Goal: Use online tool/utility

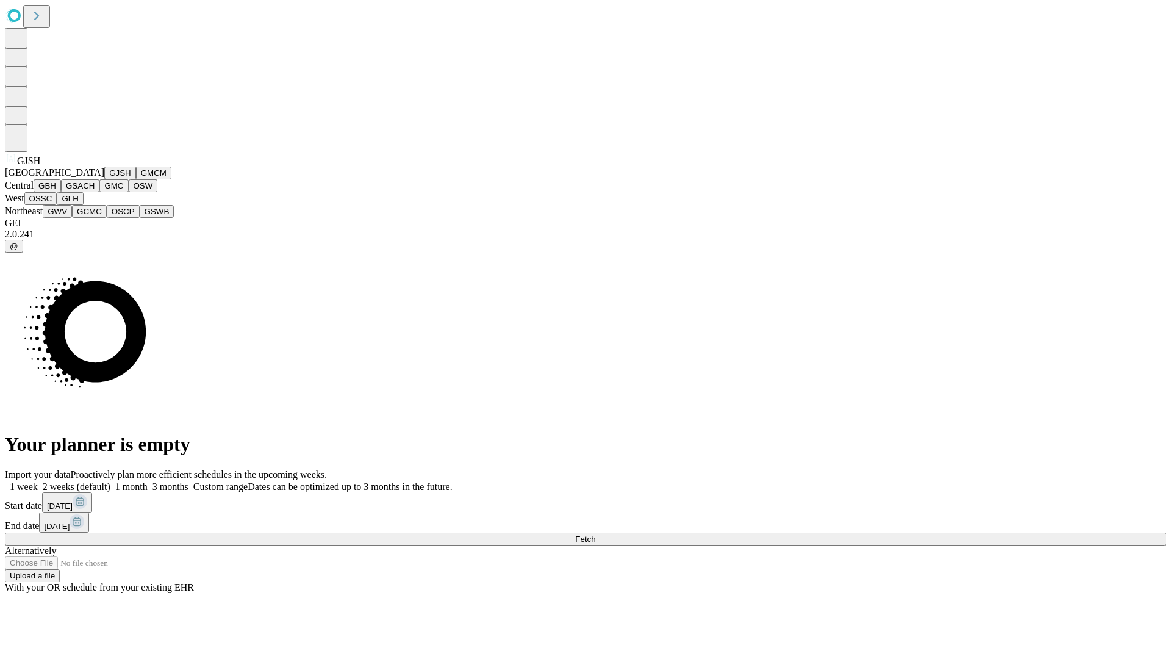
click at [104, 179] on button "GJSH" at bounding box center [120, 173] width 32 height 13
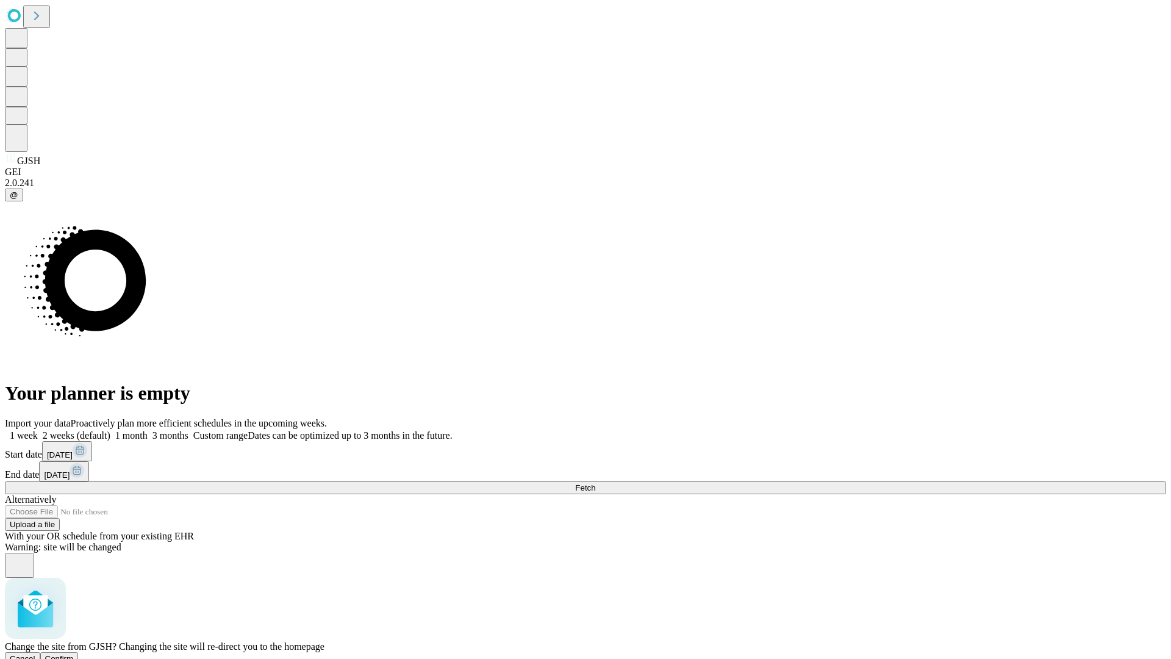
click at [74, 654] on span "Confirm" at bounding box center [59, 658] width 29 height 9
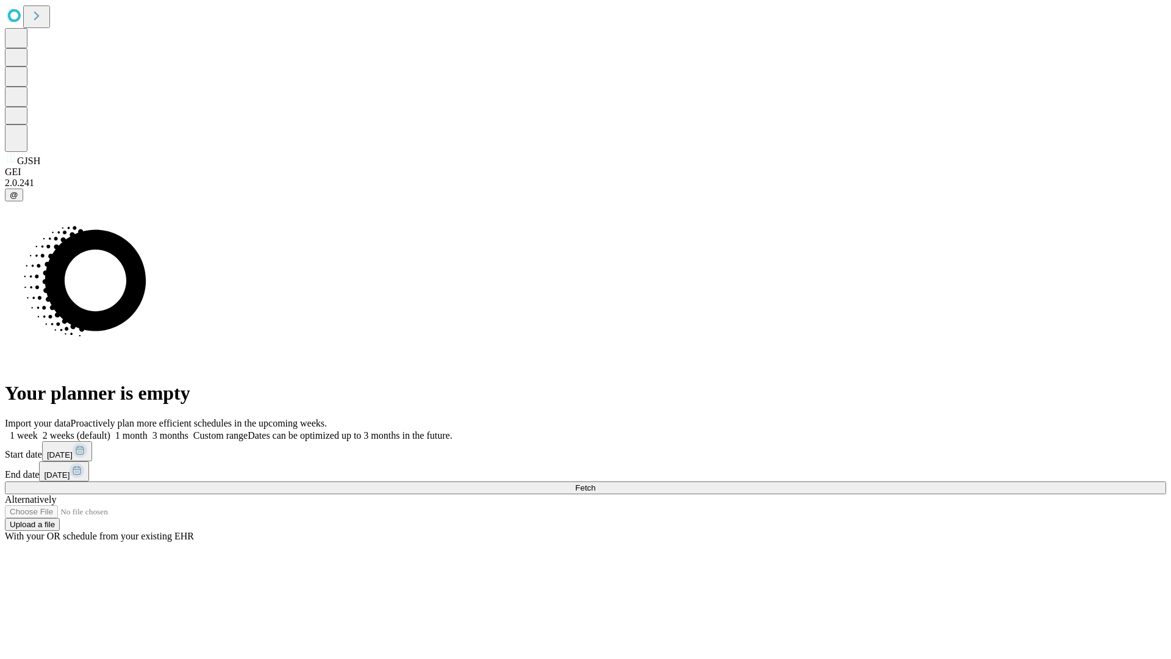
click at [110, 430] on label "2 weeks (default)" at bounding box center [74, 435] width 73 height 10
click at [595, 483] on span "Fetch" at bounding box center [585, 487] width 20 height 9
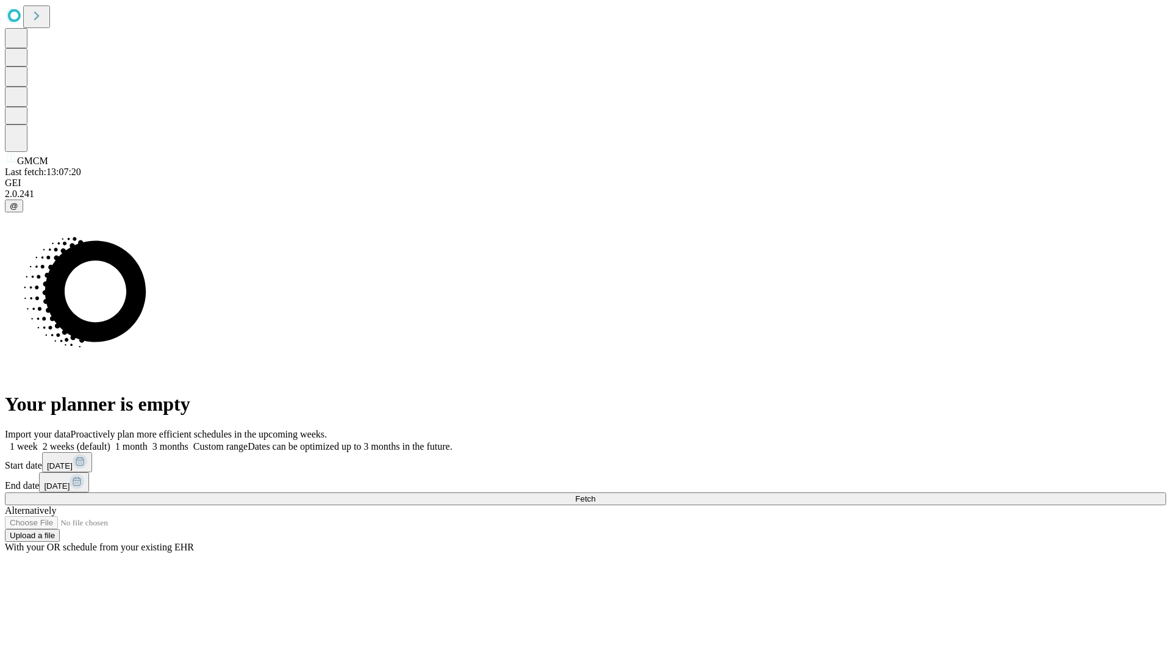
click at [110, 441] on label "2 weeks (default)" at bounding box center [74, 446] width 73 height 10
click at [595, 494] on span "Fetch" at bounding box center [585, 498] width 20 height 9
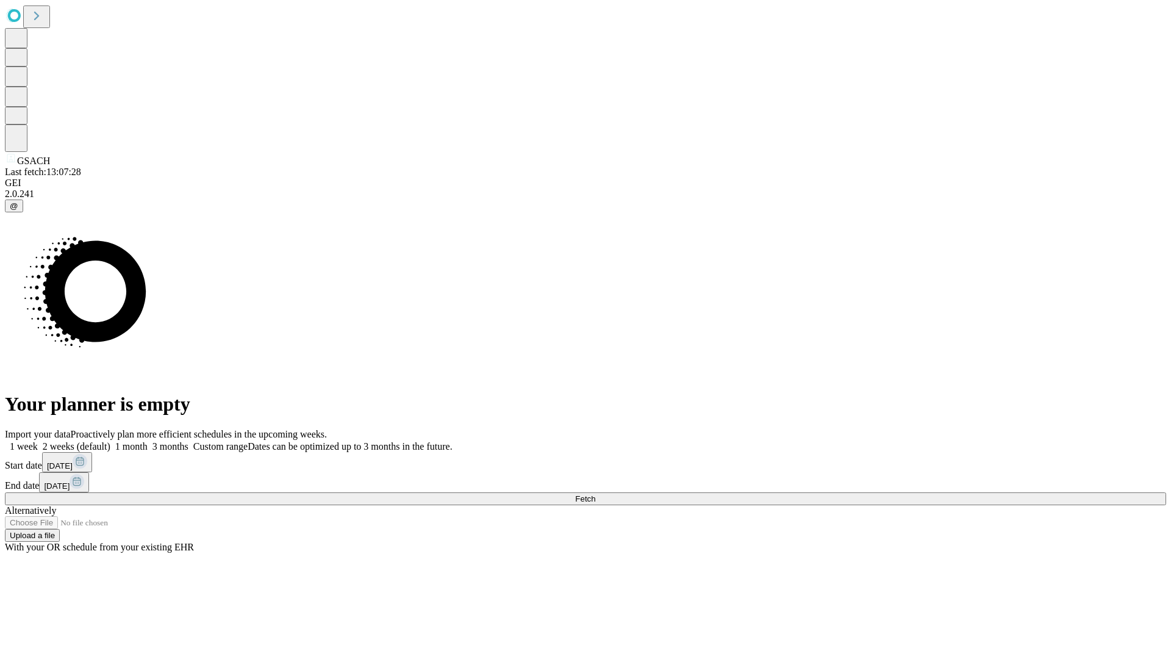
click at [110, 441] on label "2 weeks (default)" at bounding box center [74, 446] width 73 height 10
click at [595, 494] on span "Fetch" at bounding box center [585, 498] width 20 height 9
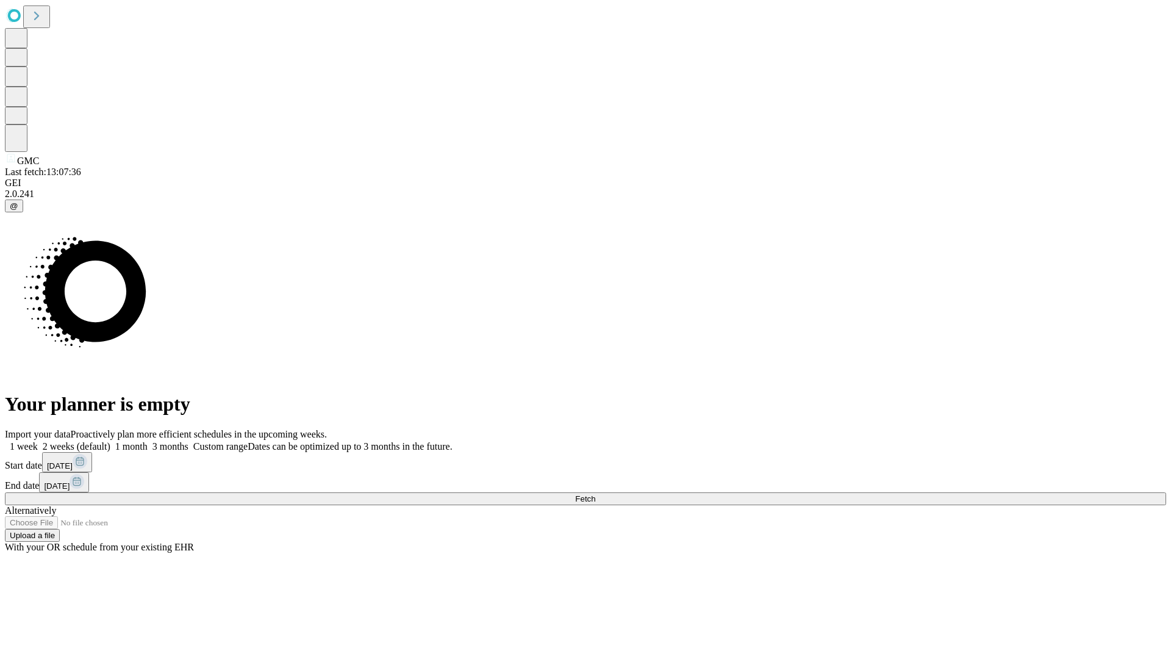
click at [110, 441] on label "2 weeks (default)" at bounding box center [74, 446] width 73 height 10
click at [595, 494] on span "Fetch" at bounding box center [585, 498] width 20 height 9
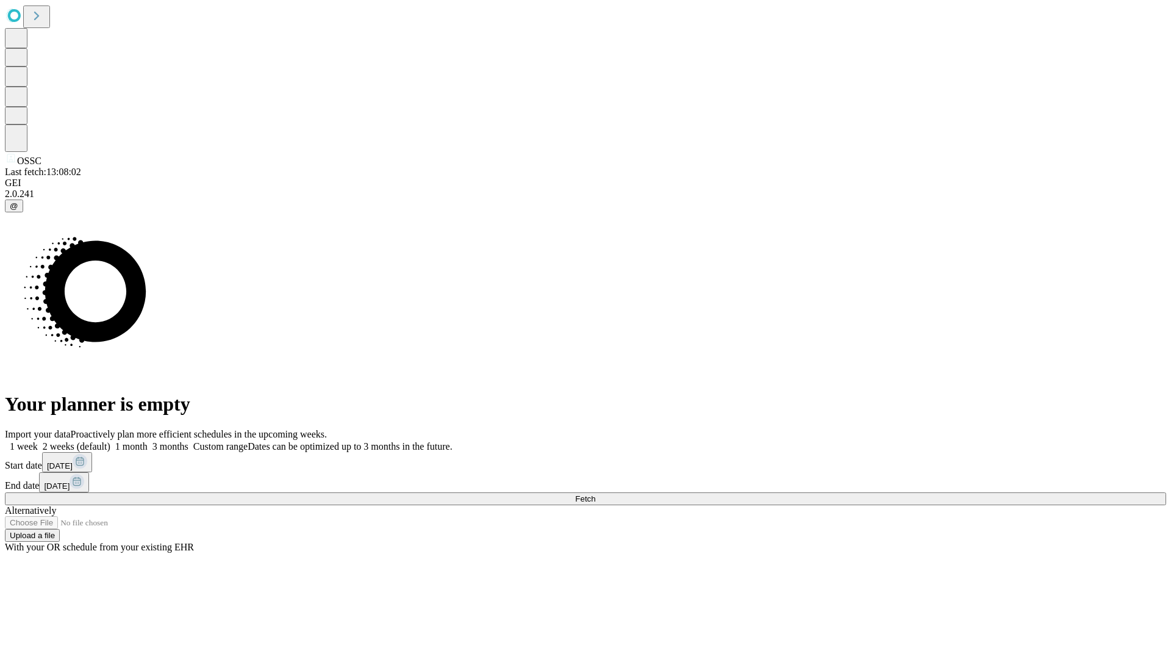
click at [110, 441] on label "2 weeks (default)" at bounding box center [74, 446] width 73 height 10
click at [595, 494] on span "Fetch" at bounding box center [585, 498] width 20 height 9
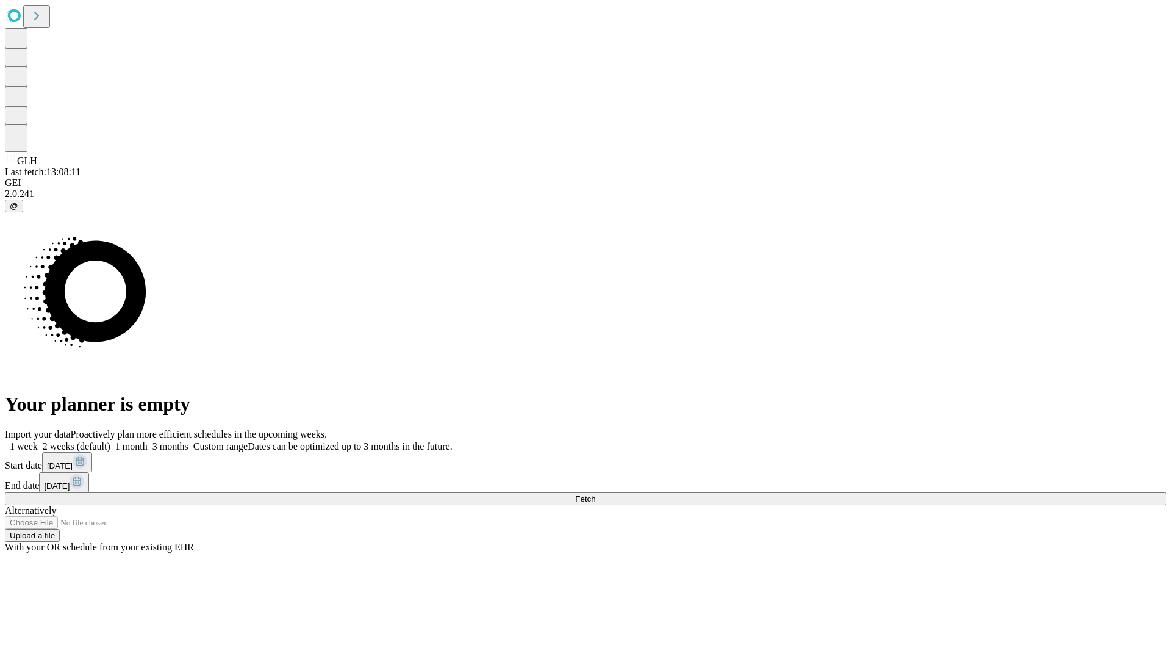
click at [110, 441] on label "2 weeks (default)" at bounding box center [74, 446] width 73 height 10
click at [595, 494] on span "Fetch" at bounding box center [585, 498] width 20 height 9
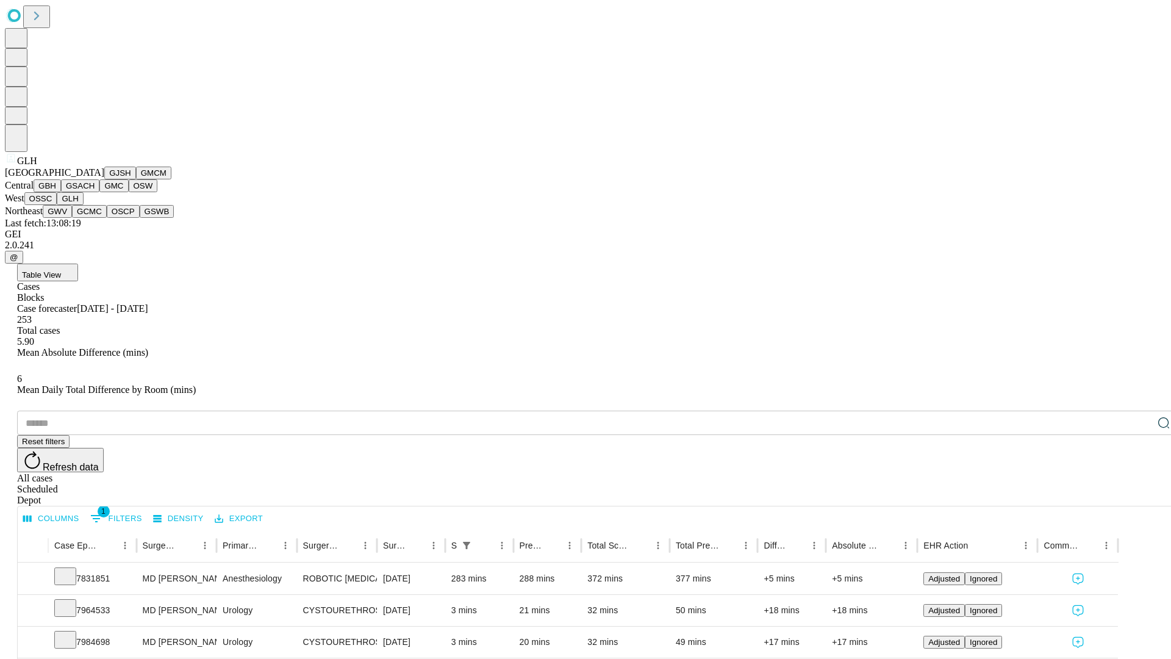
click at [72, 218] on button "GWV" at bounding box center [57, 211] width 29 height 13
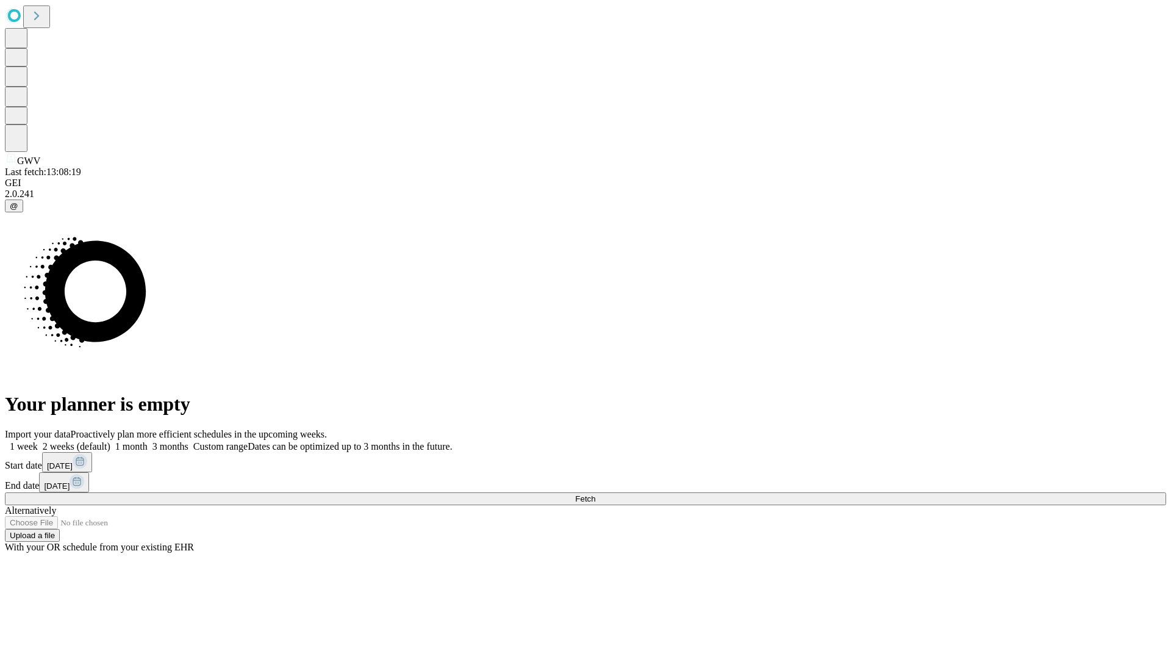
click at [110, 441] on label "2 weeks (default)" at bounding box center [74, 446] width 73 height 10
click at [595, 494] on span "Fetch" at bounding box center [585, 498] width 20 height 9
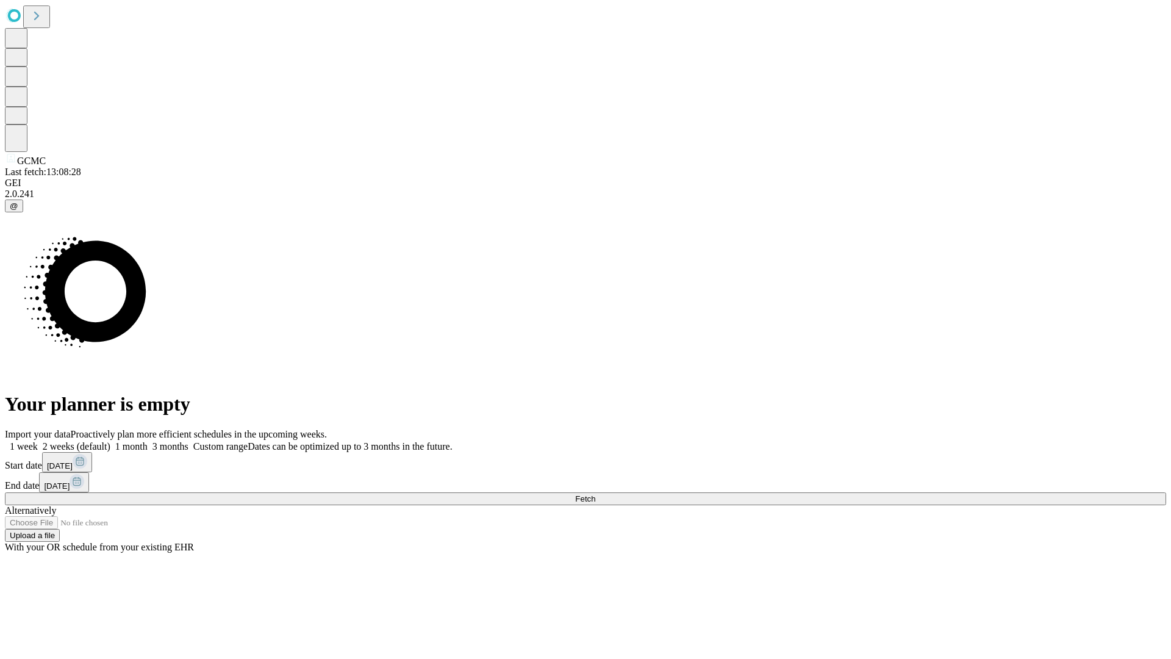
click at [110, 441] on label "2 weeks (default)" at bounding box center [74, 446] width 73 height 10
click at [595, 494] on span "Fetch" at bounding box center [585, 498] width 20 height 9
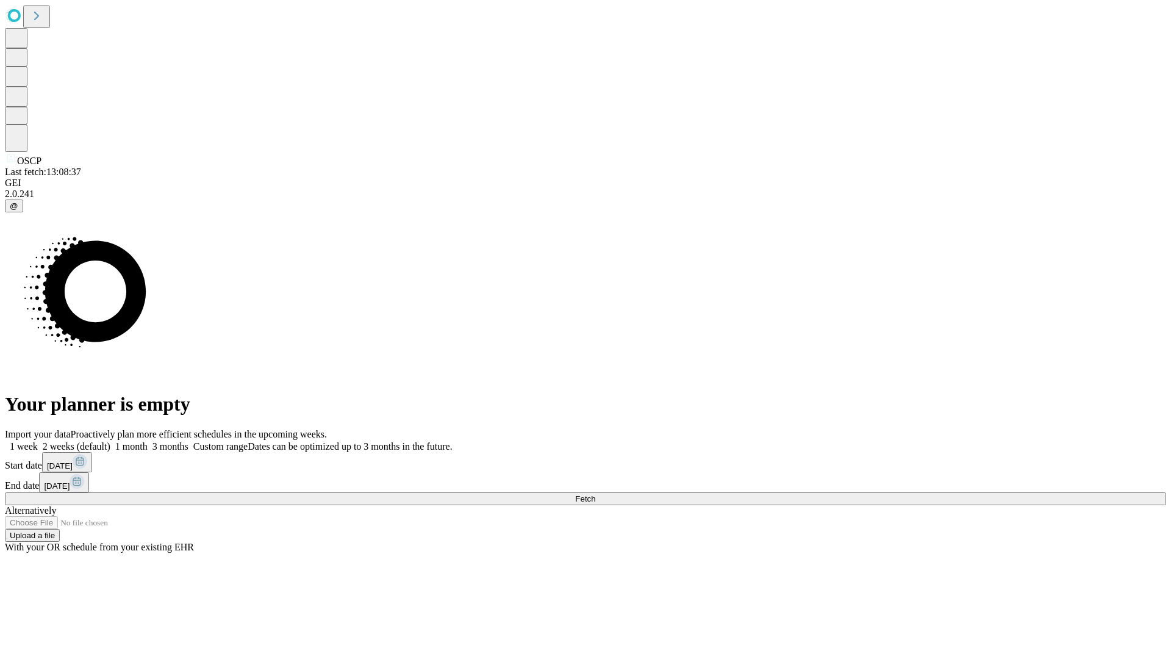
click at [110, 441] on label "2 weeks (default)" at bounding box center [74, 446] width 73 height 10
click at [595, 494] on span "Fetch" at bounding box center [585, 498] width 20 height 9
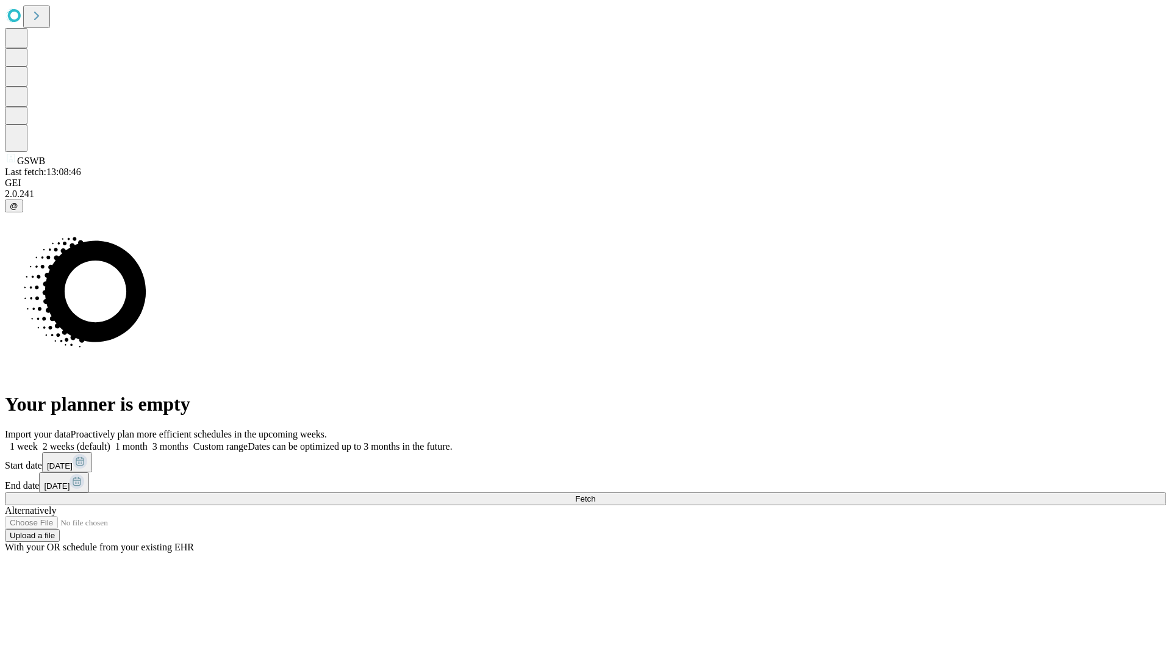
click at [110, 441] on label "2 weeks (default)" at bounding box center [74, 446] width 73 height 10
click at [595, 494] on span "Fetch" at bounding box center [585, 498] width 20 height 9
